Goal: Browse casually

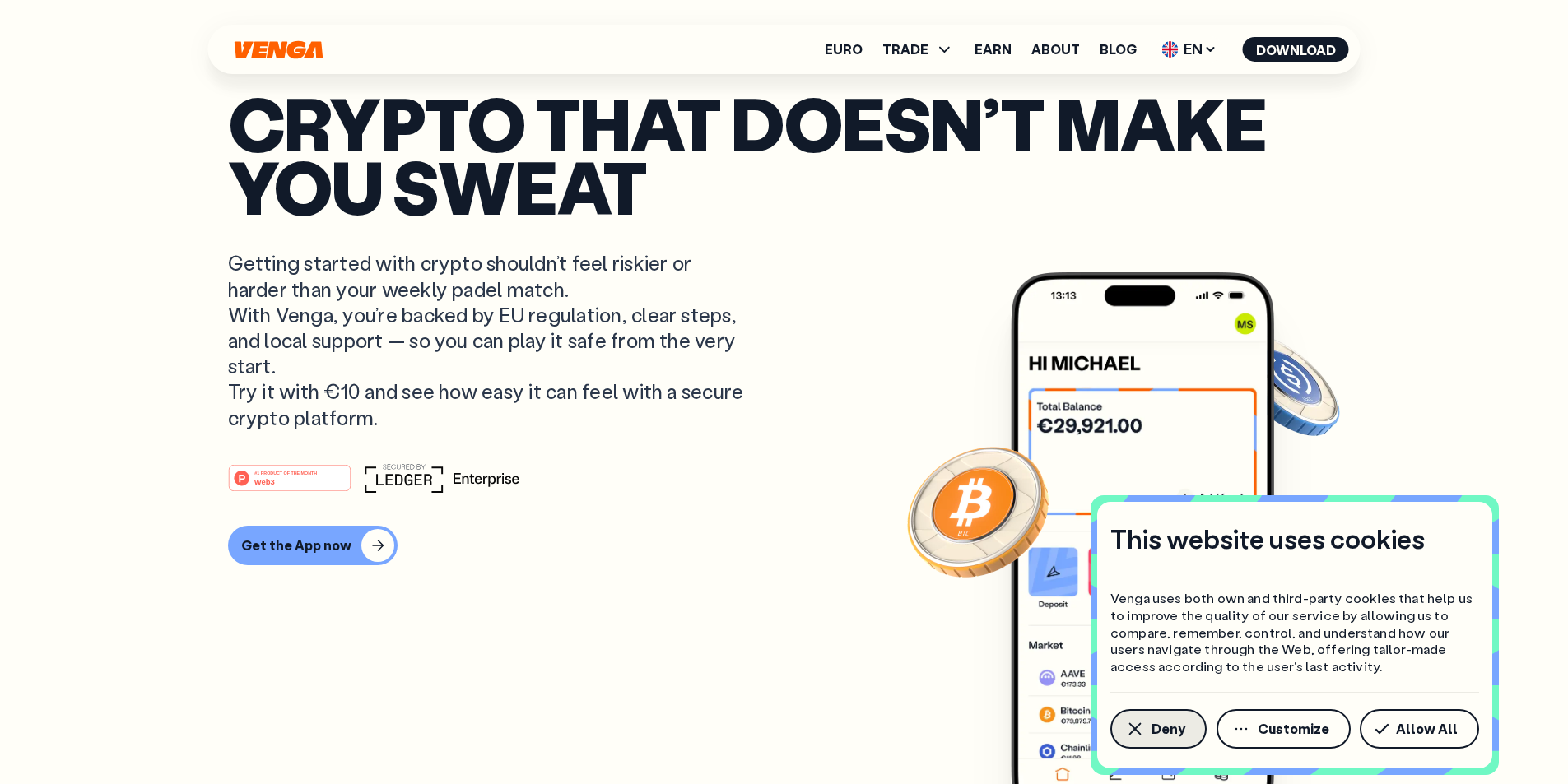
click at [1154, 731] on span "Deny" at bounding box center [1168, 728] width 34 height 13
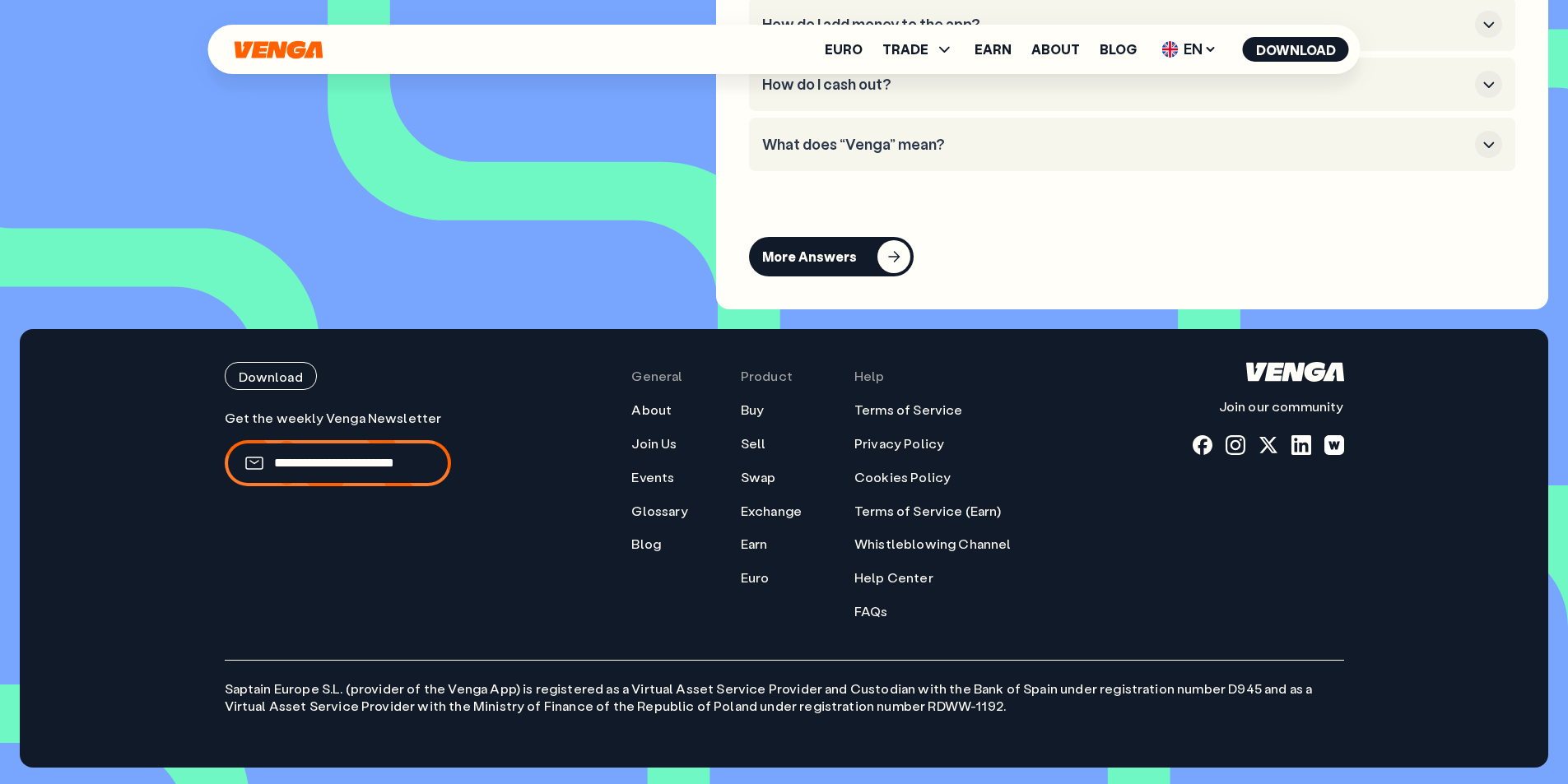
scroll to position [7742, 0]
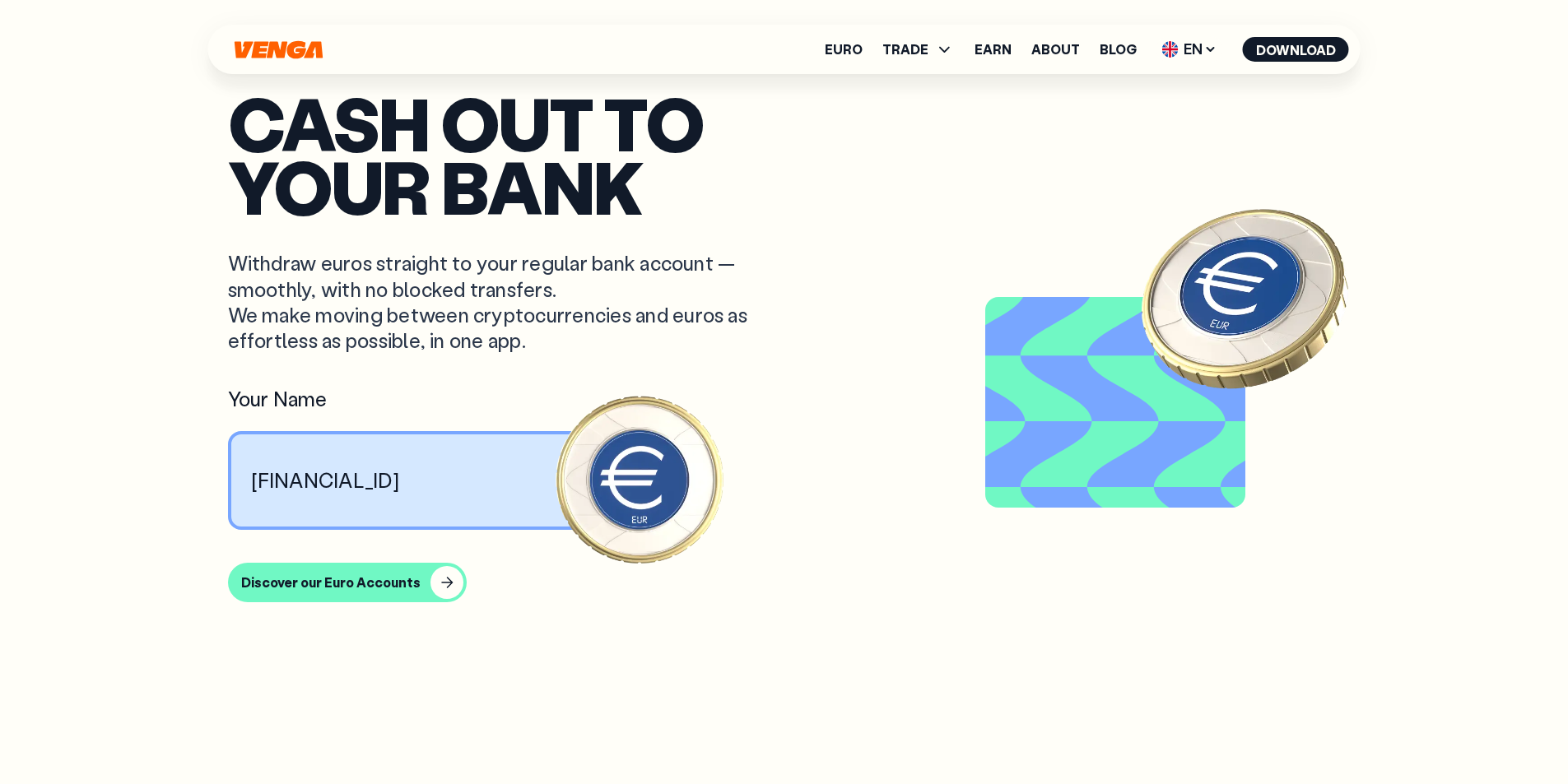
scroll to position [7742, 0]
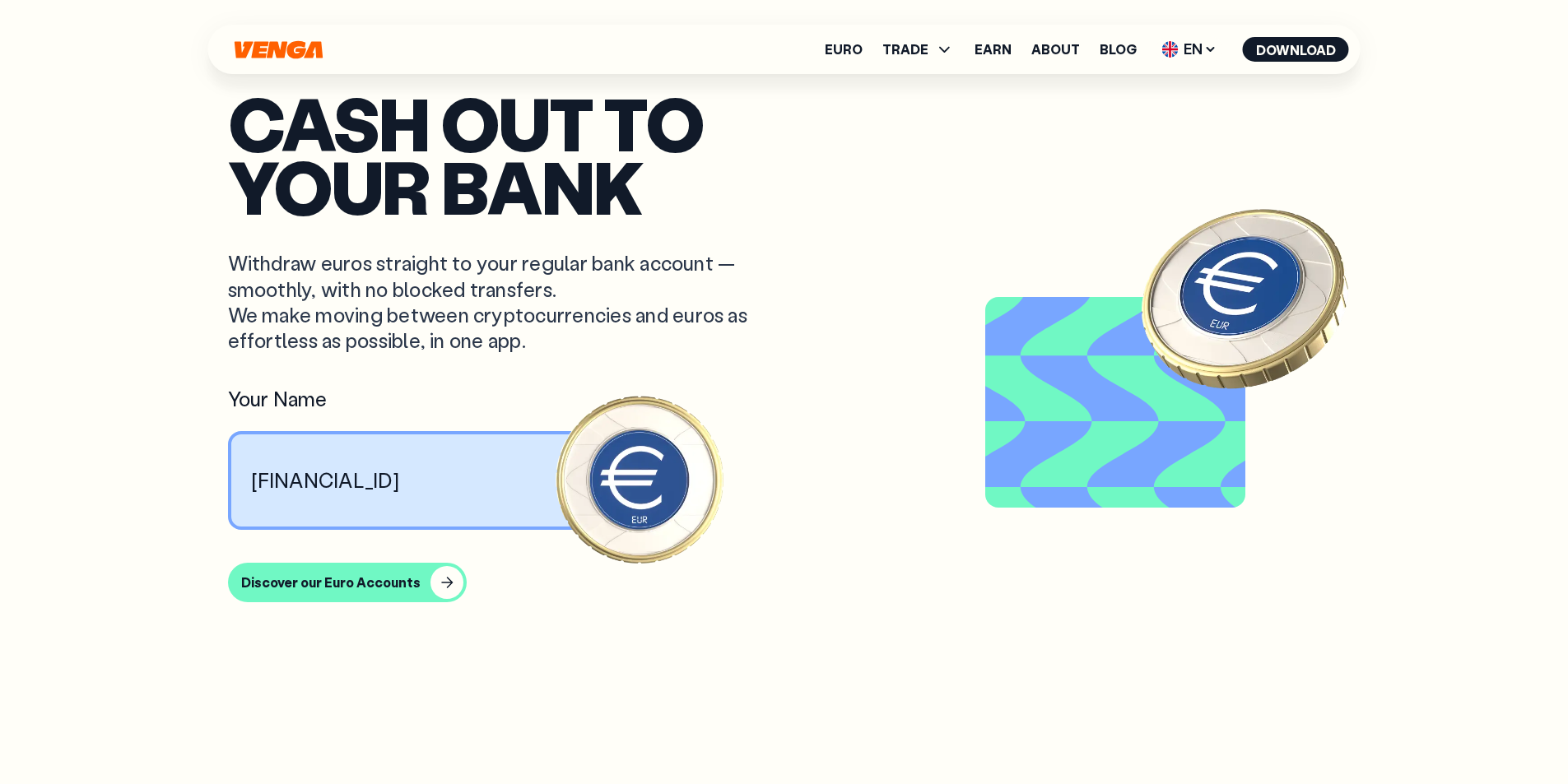
scroll to position [7742, 0]
